Goal: Information Seeking & Learning: Find specific fact

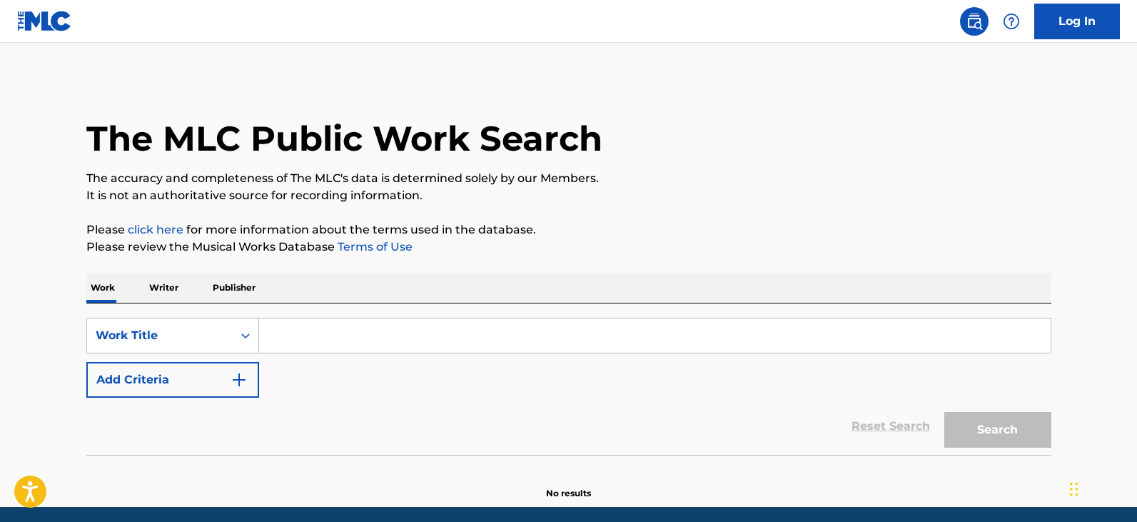
paste input "I CAN CHANGE FOR YOU"
click at [470, 347] on input "I CAN CHANGE FOR YOU" at bounding box center [655, 335] width 792 height 34
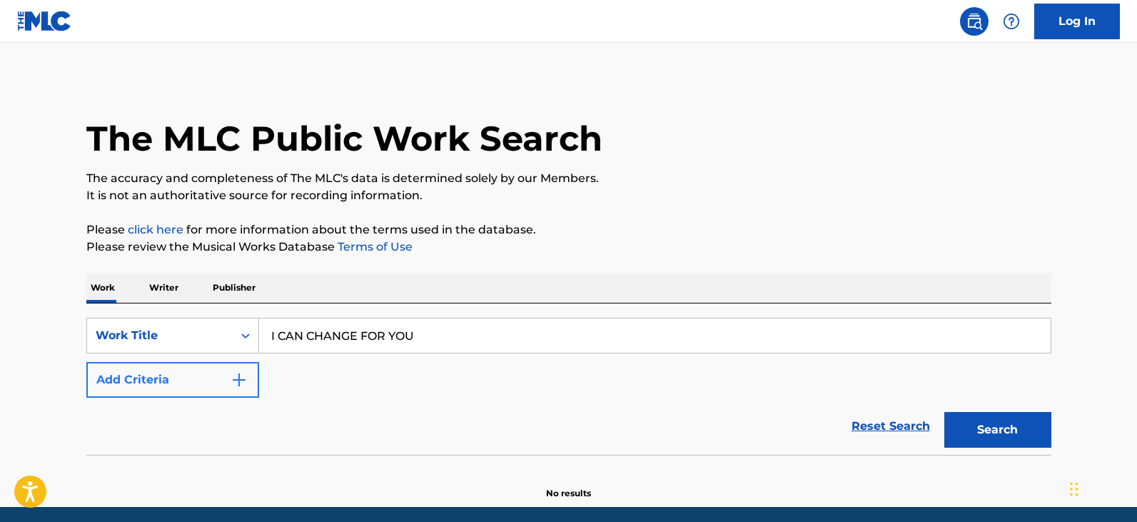
type input "I CAN CHANGE FOR YOU"
click at [168, 393] on button "Add Criteria" at bounding box center [172, 380] width 173 height 36
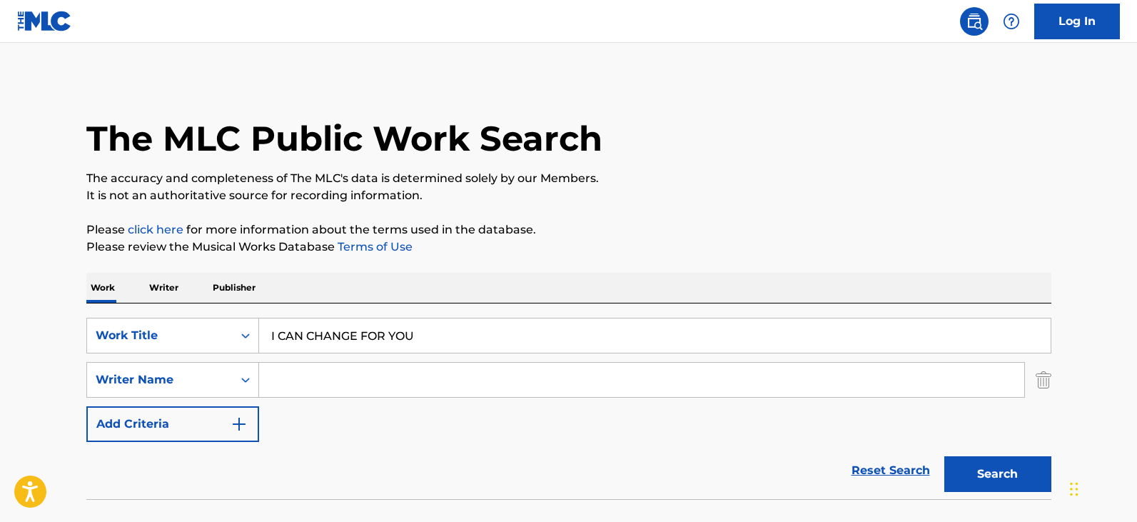
paste input "[PERSON_NAME]"
click at [388, 371] on input "[PERSON_NAME]" at bounding box center [641, 380] width 765 height 34
type input "[PERSON_NAME]"
click at [987, 463] on button "Search" at bounding box center [998, 474] width 107 height 36
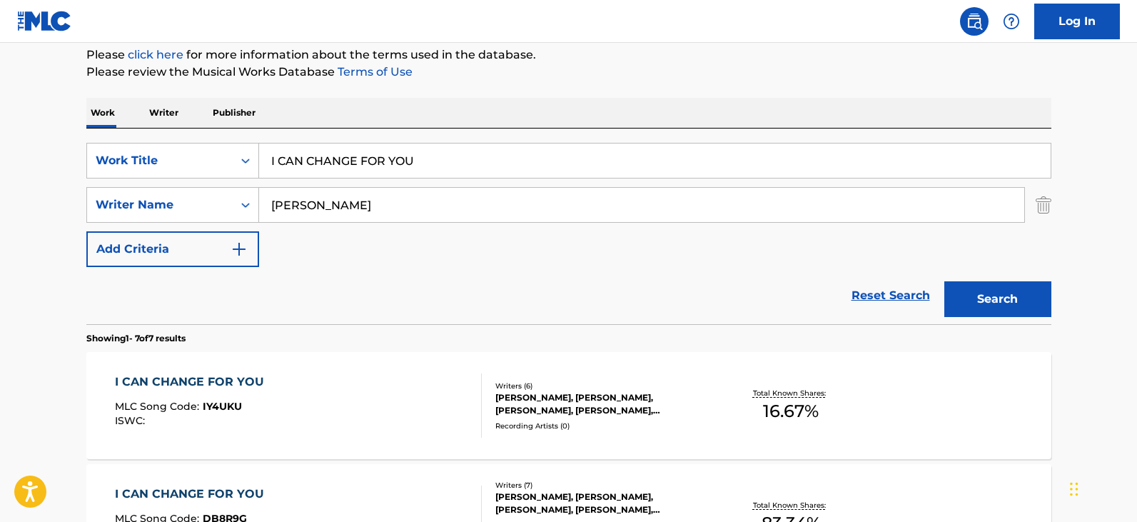
scroll to position [216, 0]
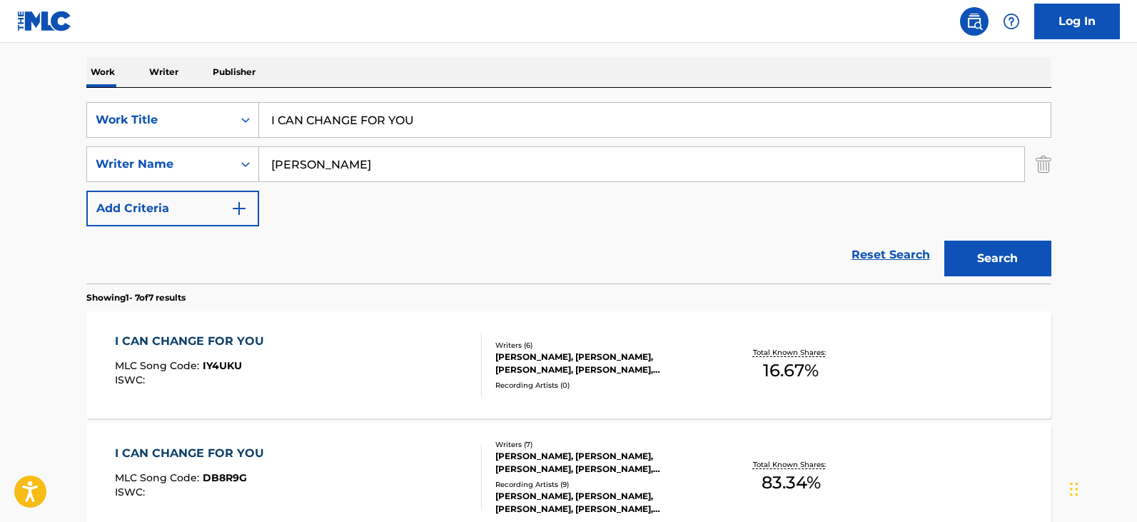
click at [405, 352] on div "I CAN CHANGE FOR YOU MLC Song Code : IY4UKU ISWC :" at bounding box center [298, 365] width 367 height 64
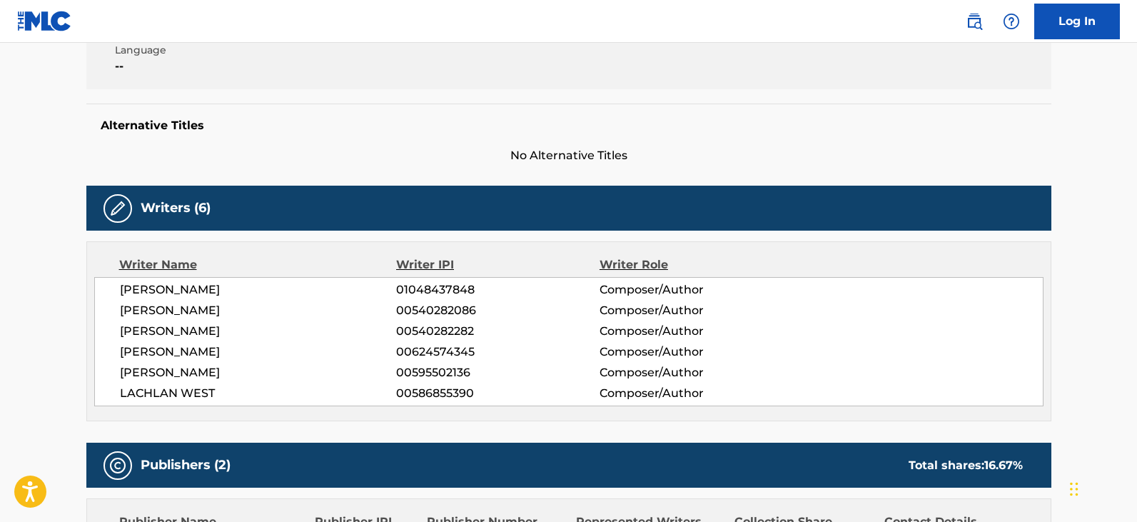
scroll to position [313, 0]
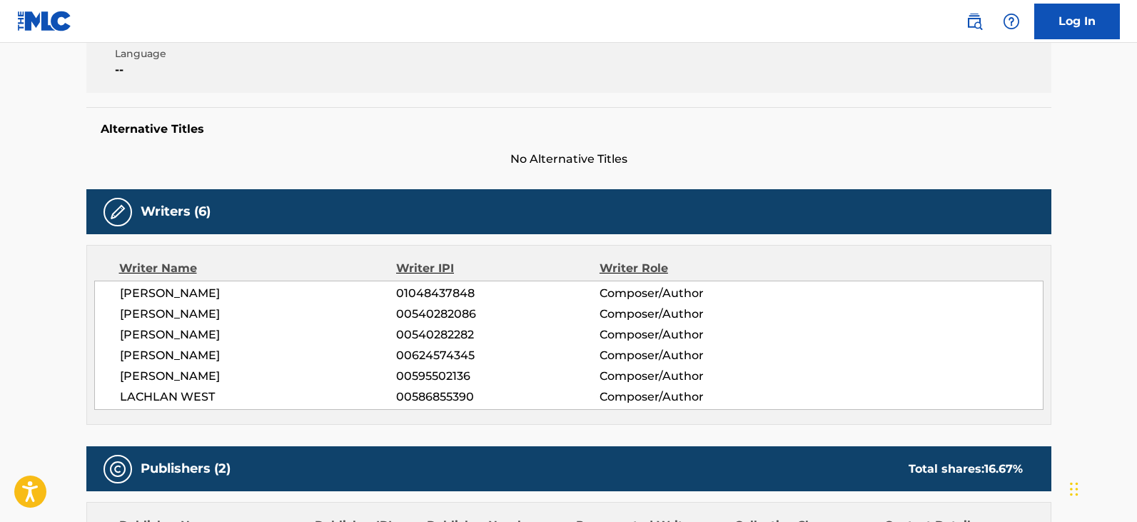
click at [146, 315] on span "[PERSON_NAME]" at bounding box center [258, 314] width 277 height 17
